Goal: Information Seeking & Learning: Understand process/instructions

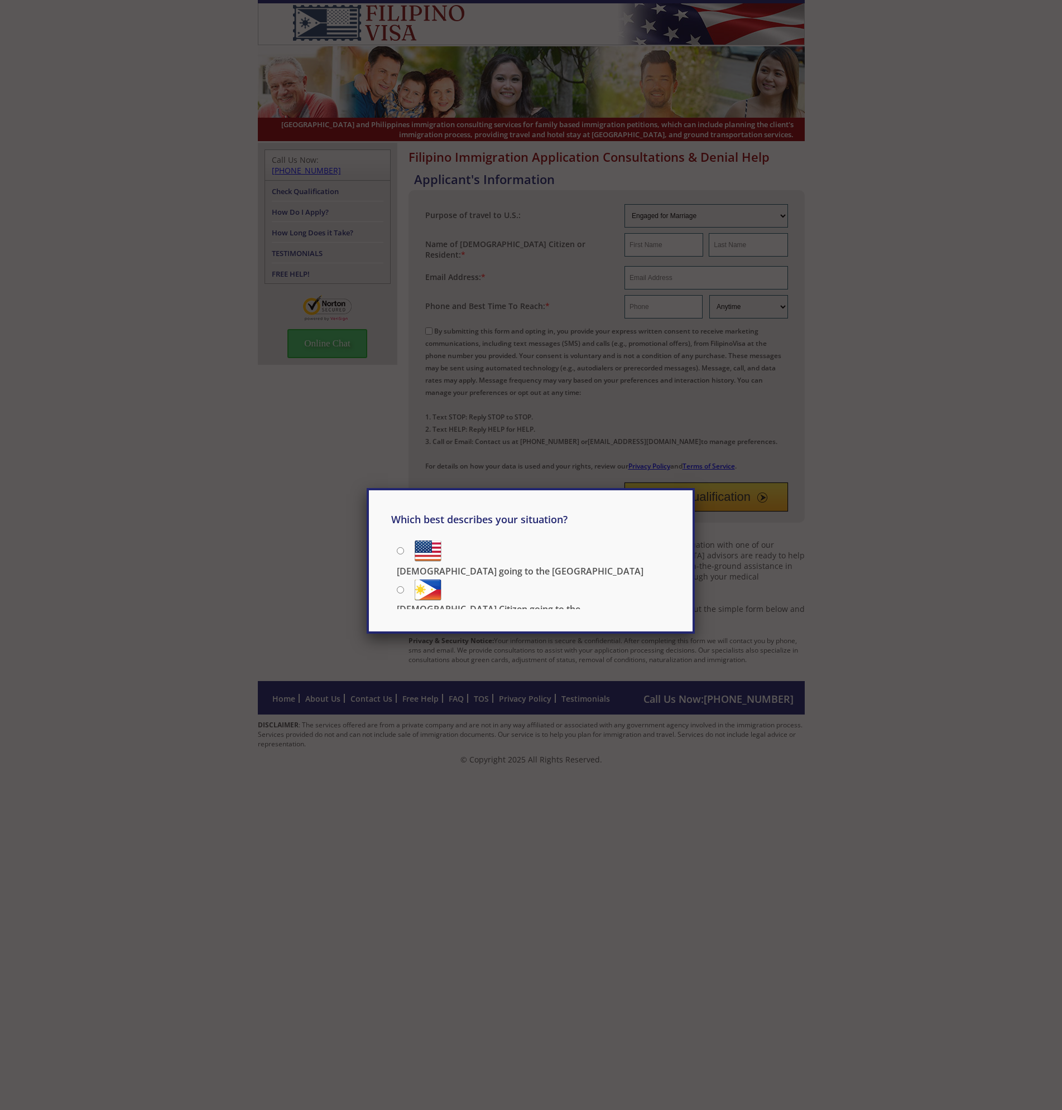
click at [506, 558] on label "[DEMOGRAPHIC_DATA] going to the [GEOGRAPHIC_DATA]" at bounding box center [533, 549] width 273 height 25
click at [404, 554] on input "[DEMOGRAPHIC_DATA] going to the [GEOGRAPHIC_DATA]" at bounding box center [400, 550] width 7 height 7
radio input "true"
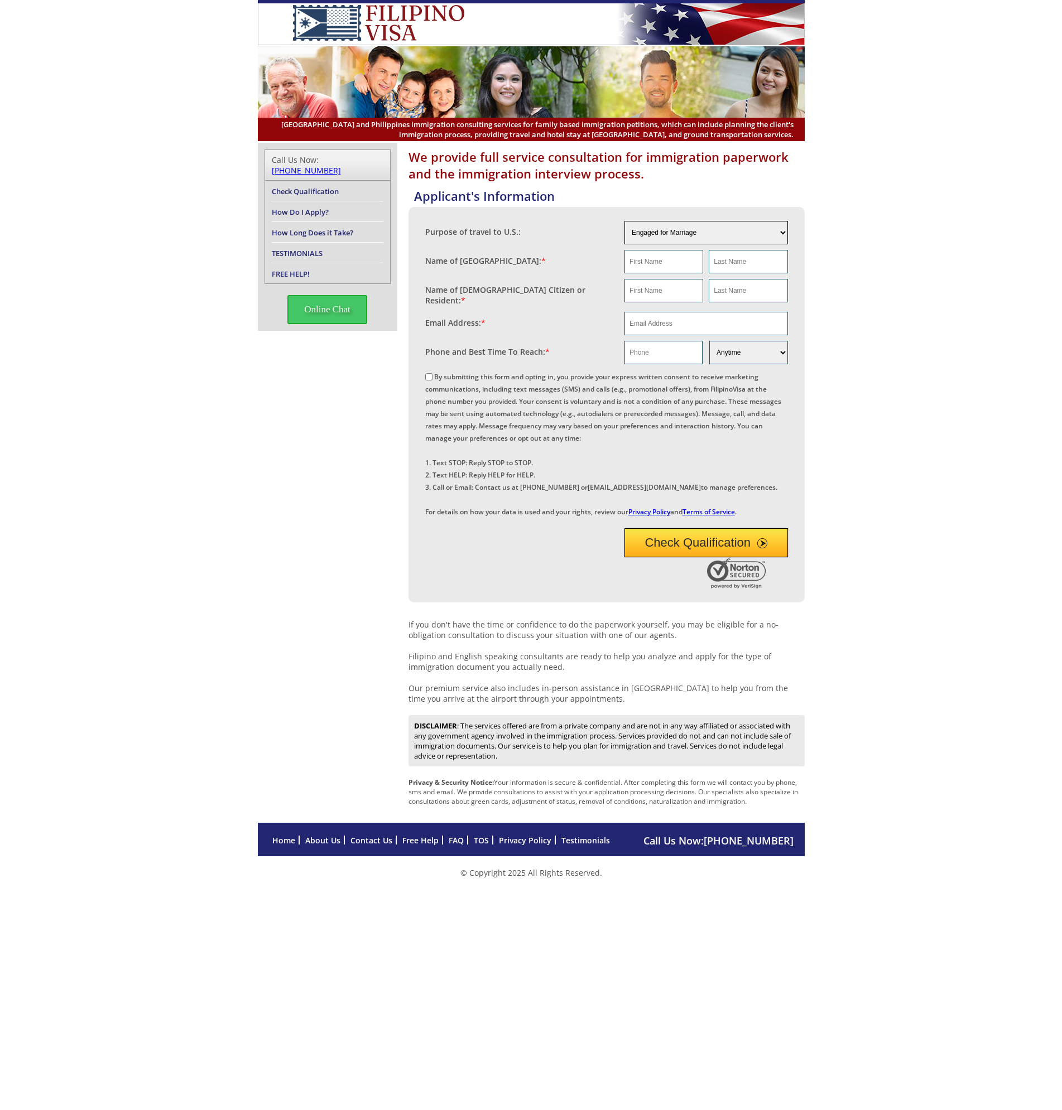
click at [732, 226] on select "Engaged for Marriage Already Married to [DEMOGRAPHIC_DATA] Citizen / Resident F…" at bounding box center [705, 232] width 163 height 23
click at [880, 369] on div "We provide full service consultation for immigration paperwork and the immigrat…" at bounding box center [531, 483] width 1062 height 680
